Goal: Transaction & Acquisition: Purchase product/service

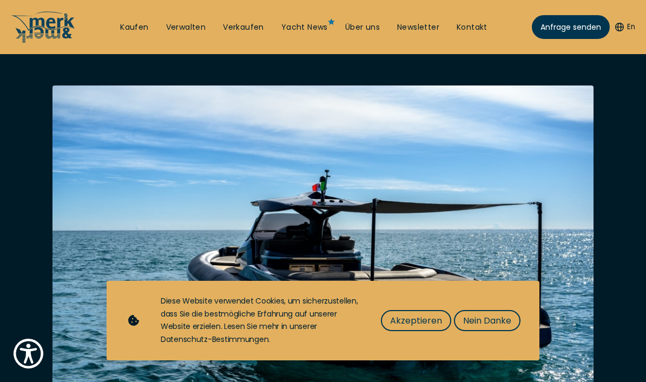
scroll to position [108, 0]
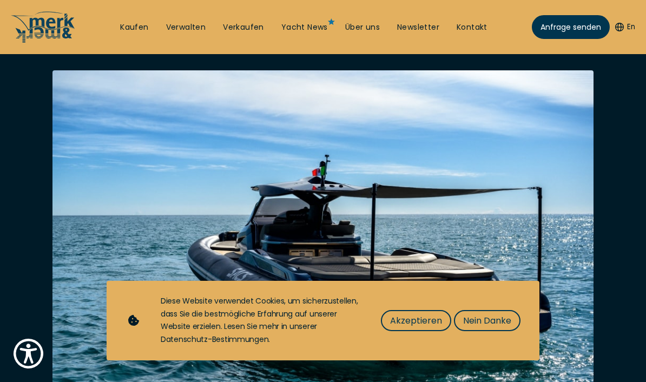
click at [486, 327] on span "Nein Danke" at bounding box center [487, 321] width 48 height 14
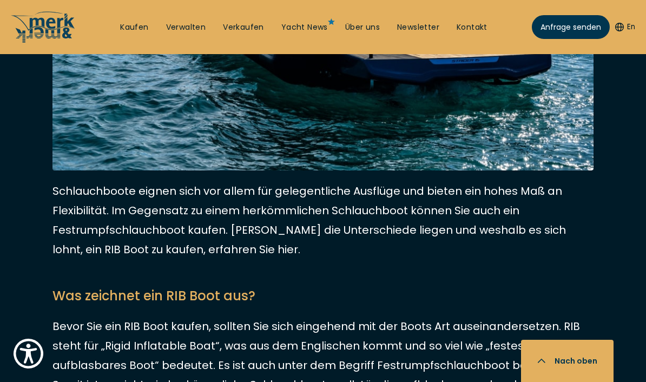
scroll to position [0, 0]
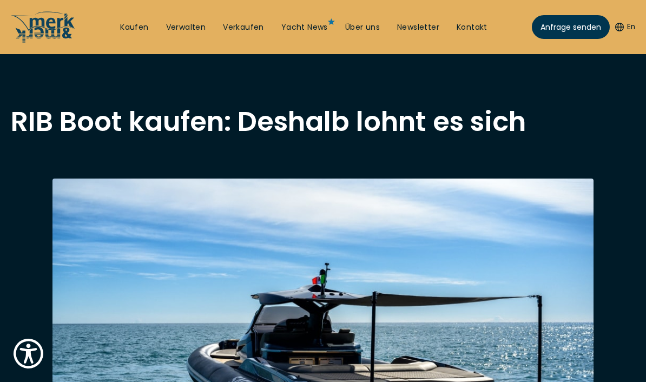
click at [143, 26] on link "Kaufen" at bounding box center [134, 27] width 28 height 11
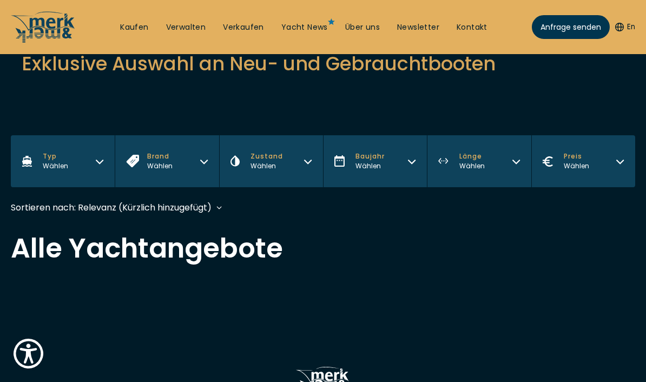
scroll to position [193, 0]
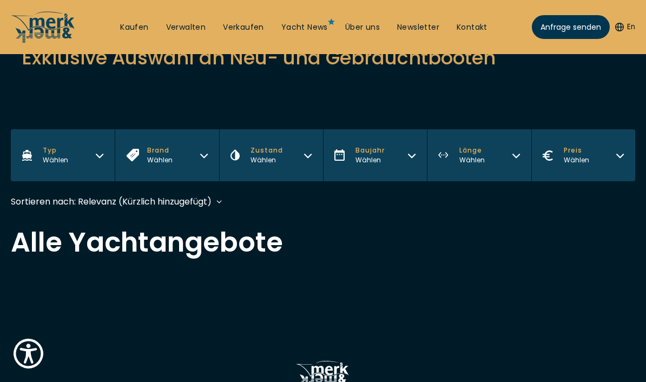
click at [98, 151] on icon "button" at bounding box center [99, 154] width 9 height 9
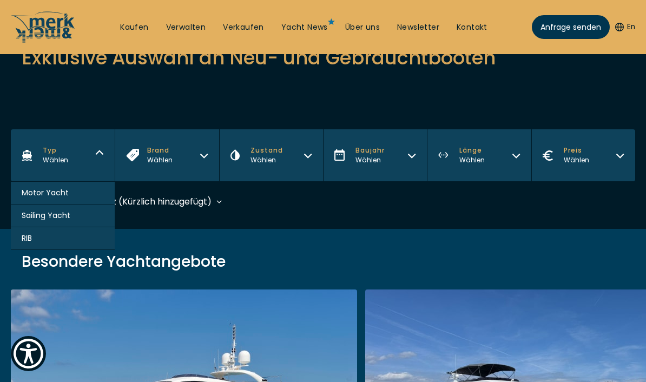
click at [46, 242] on button "RIB" at bounding box center [63, 238] width 104 height 23
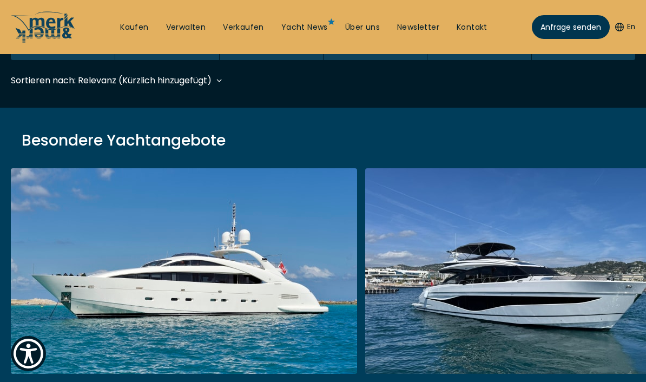
scroll to position [322, 0]
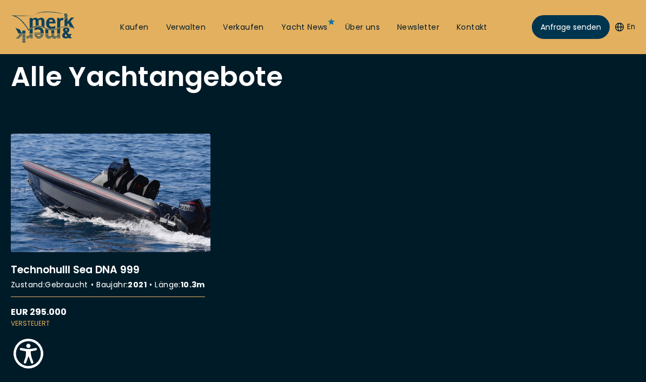
scroll to position [358, 0]
click at [159, 189] on link "More details about Technohulll Sea DNA 999" at bounding box center [111, 231] width 200 height 195
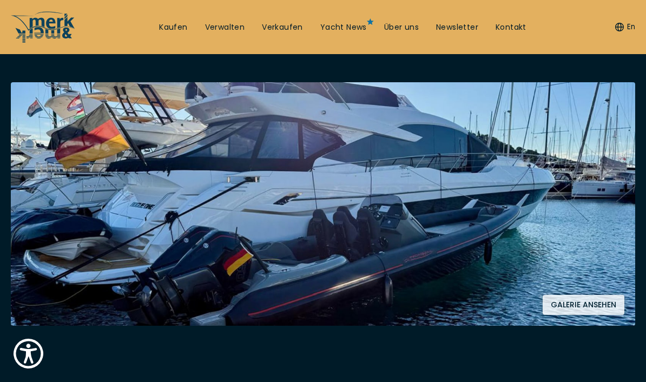
scroll to position [149, 0]
